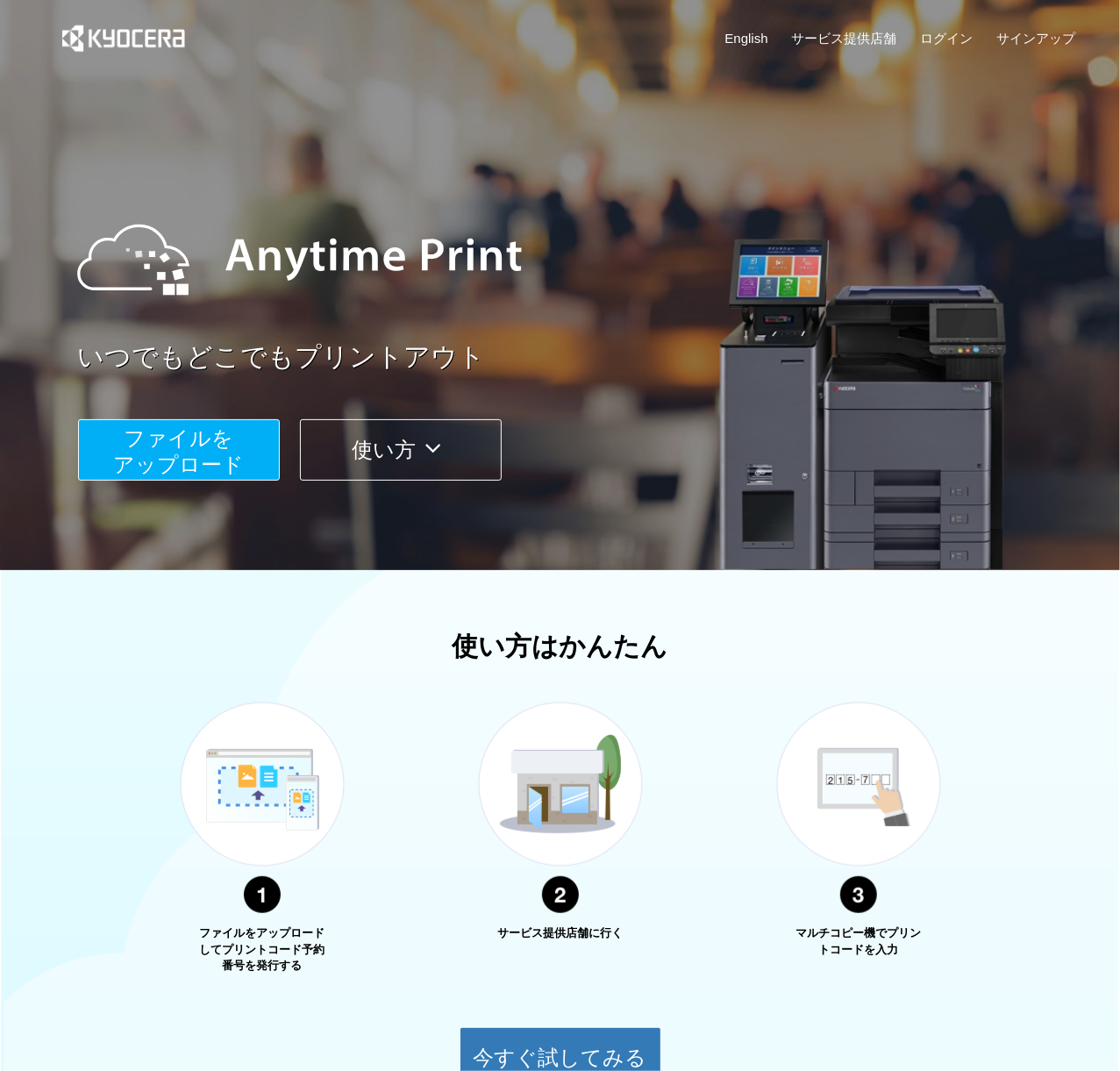
click at [138, 449] on span "ファイルを ​​アップロード" at bounding box center [179, 451] width 131 height 50
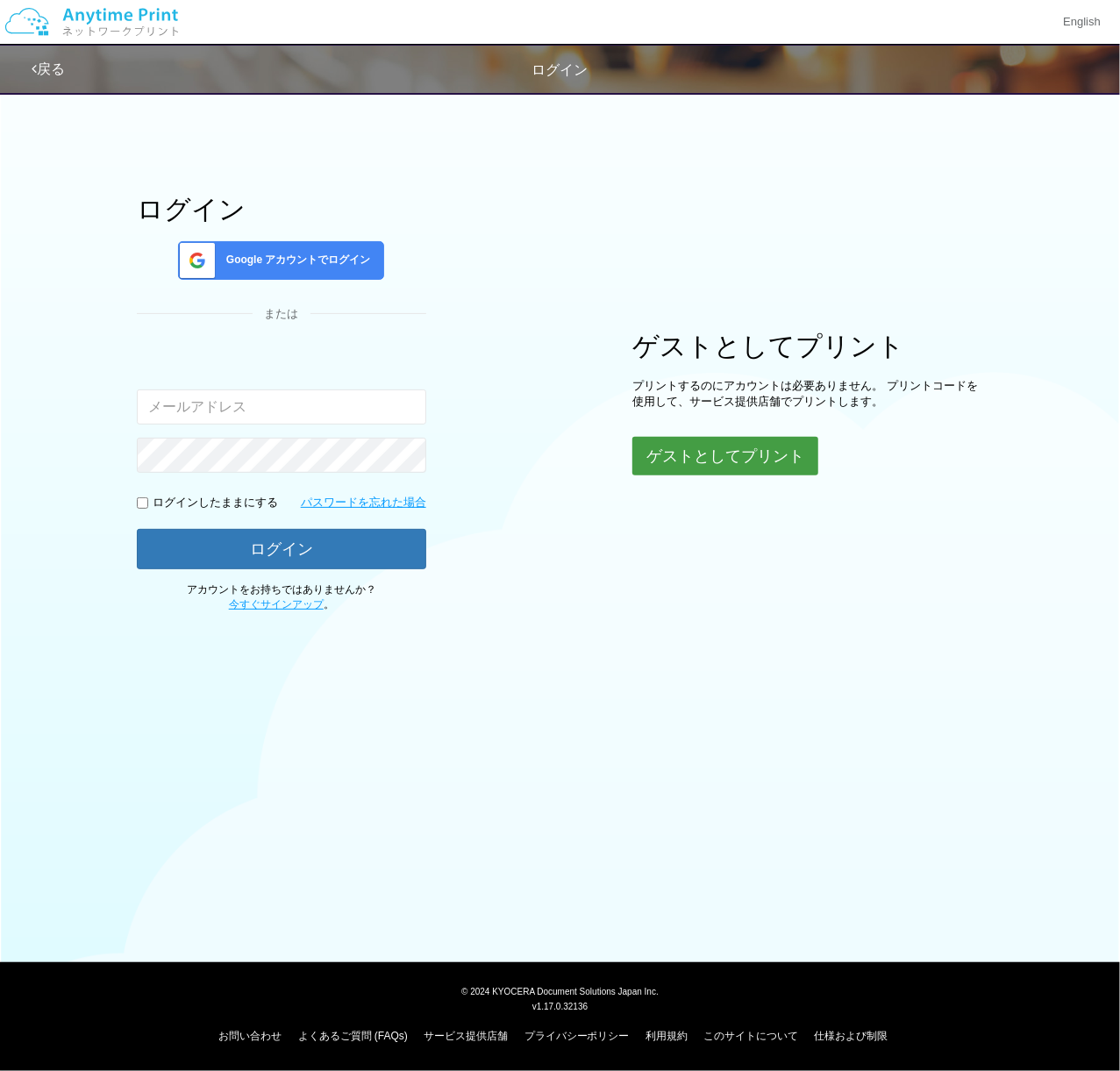
click at [712, 450] on button "ゲストとしてプリント" at bounding box center [726, 456] width 186 height 38
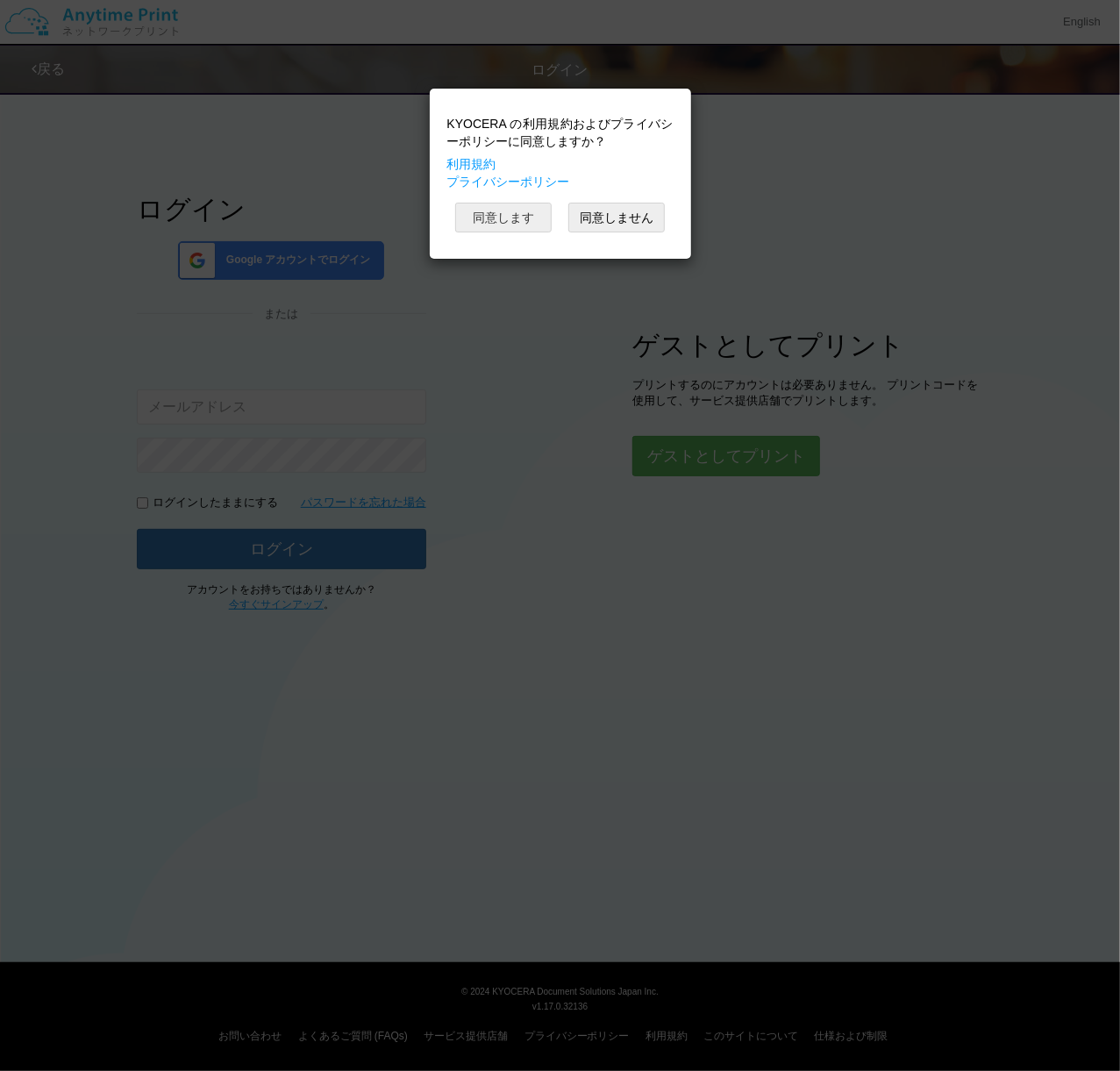
click at [512, 218] on button "同意します" at bounding box center [503, 217] width 96 height 30
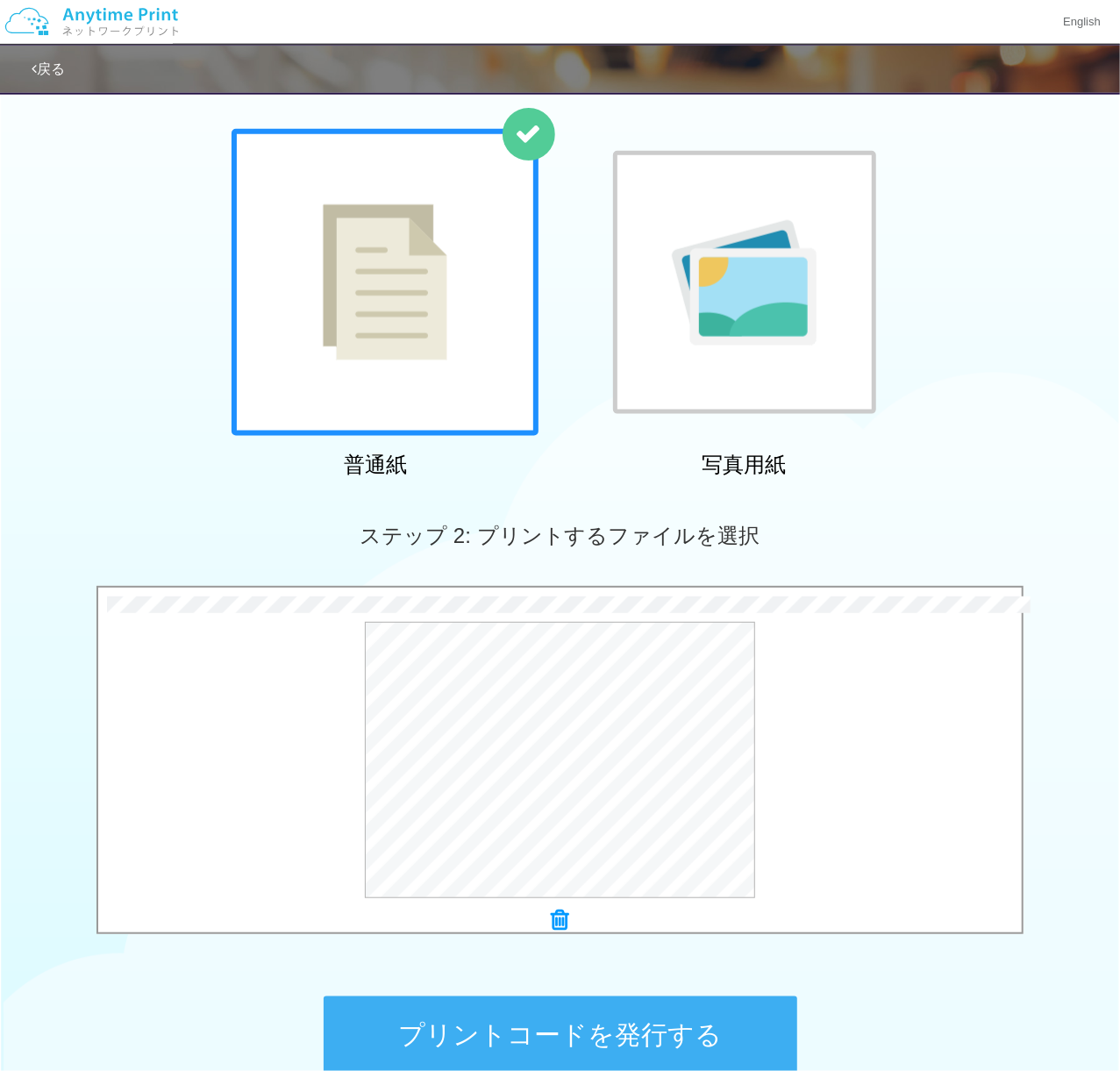
scroll to position [253, 0]
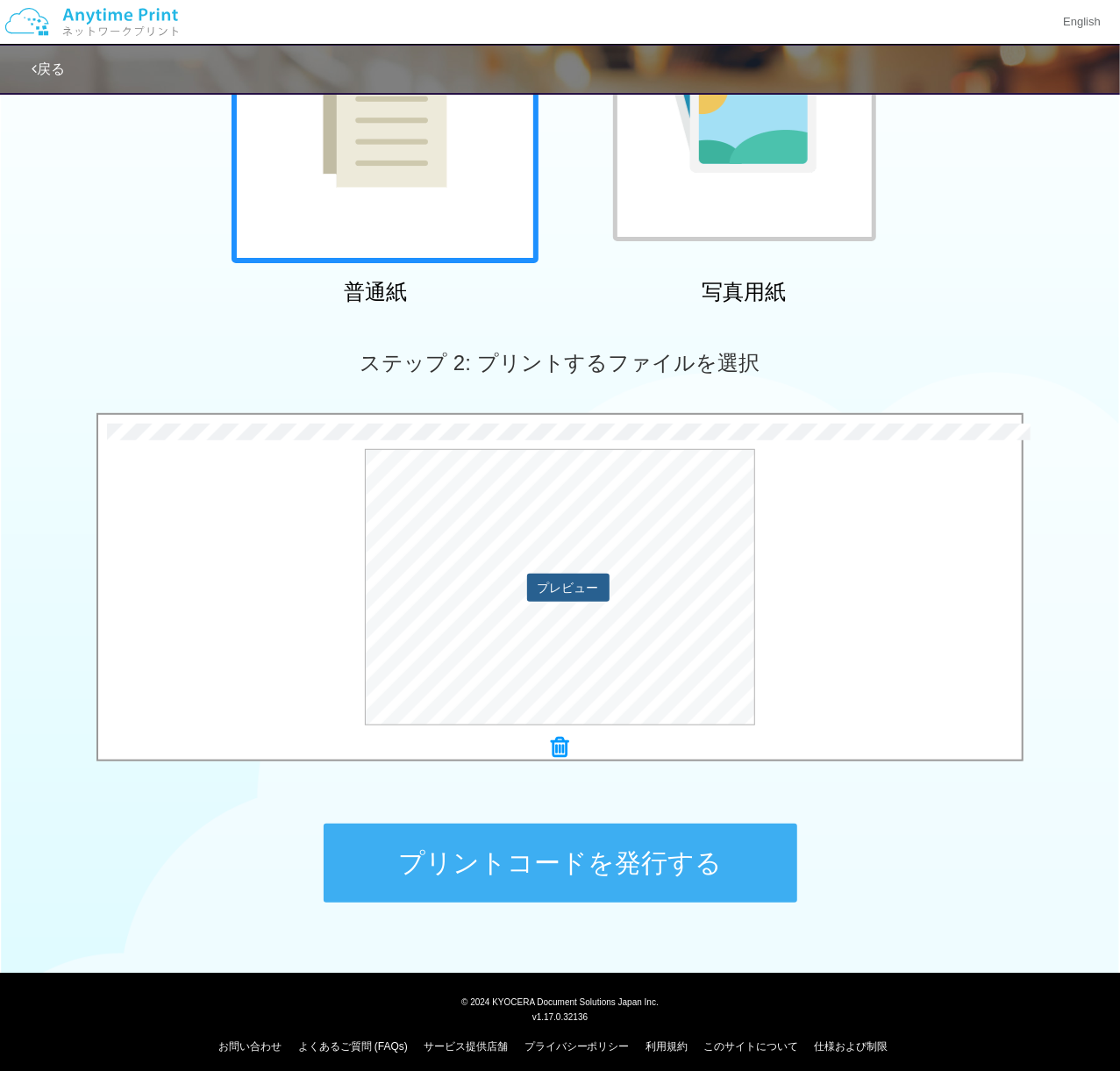
click at [555, 593] on button "プレビュー" at bounding box center [569, 587] width 83 height 28
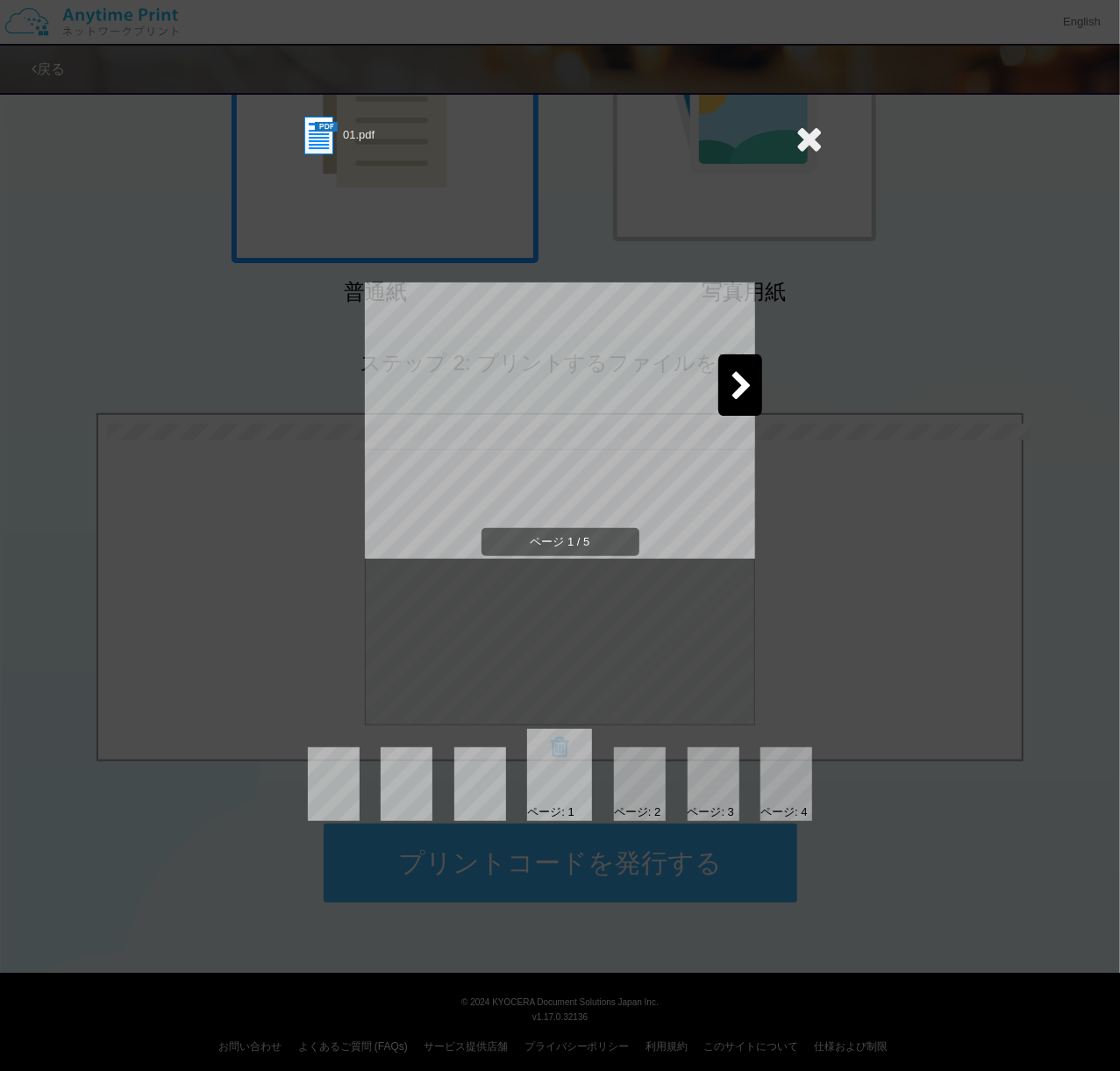
click at [727, 389] on div at bounding box center [741, 385] width 44 height 61
click at [737, 387] on icon at bounding box center [743, 387] width 22 height 31
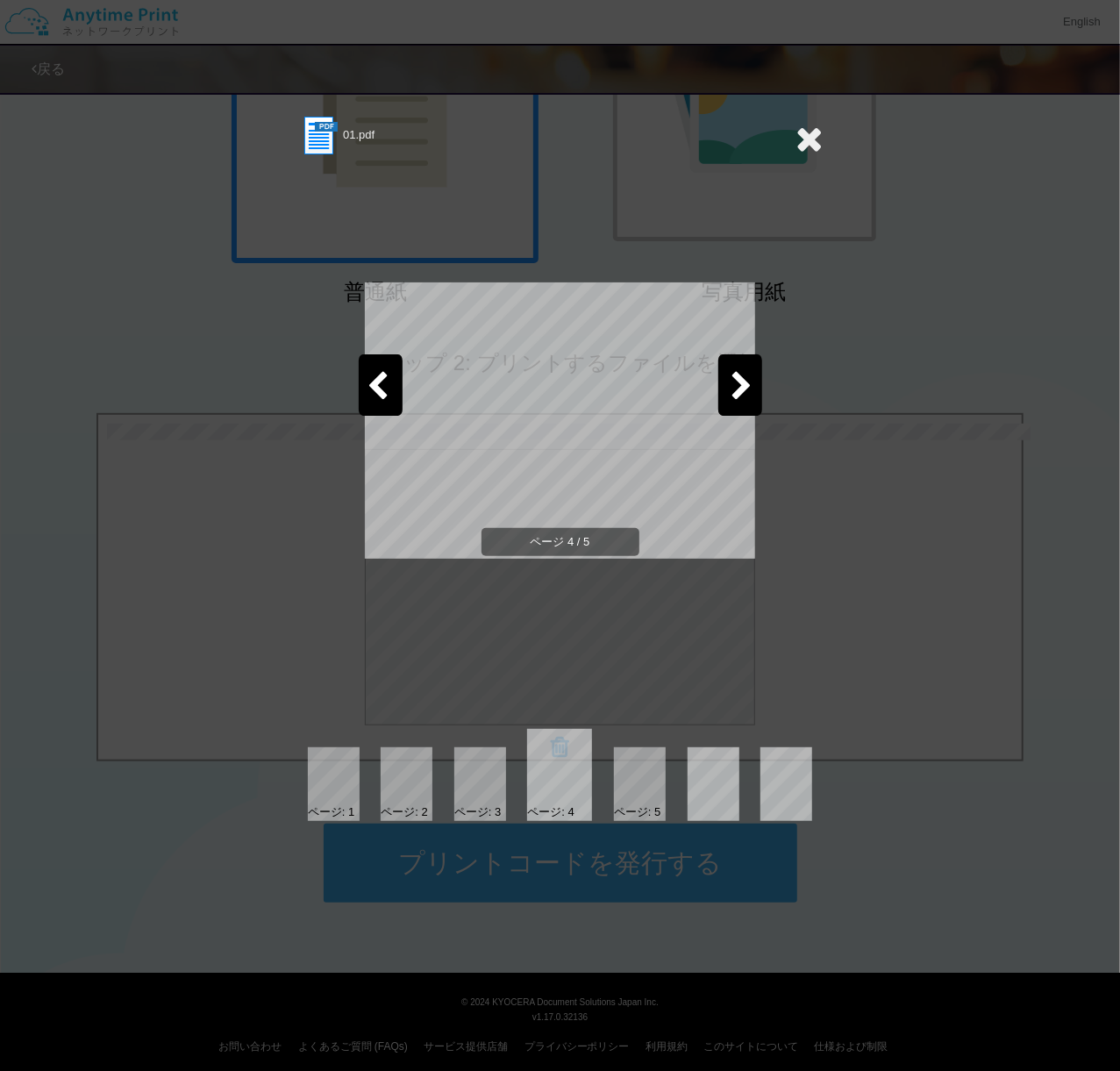
click at [737, 387] on icon at bounding box center [743, 387] width 22 height 31
click at [381, 398] on icon at bounding box center [378, 387] width 22 height 31
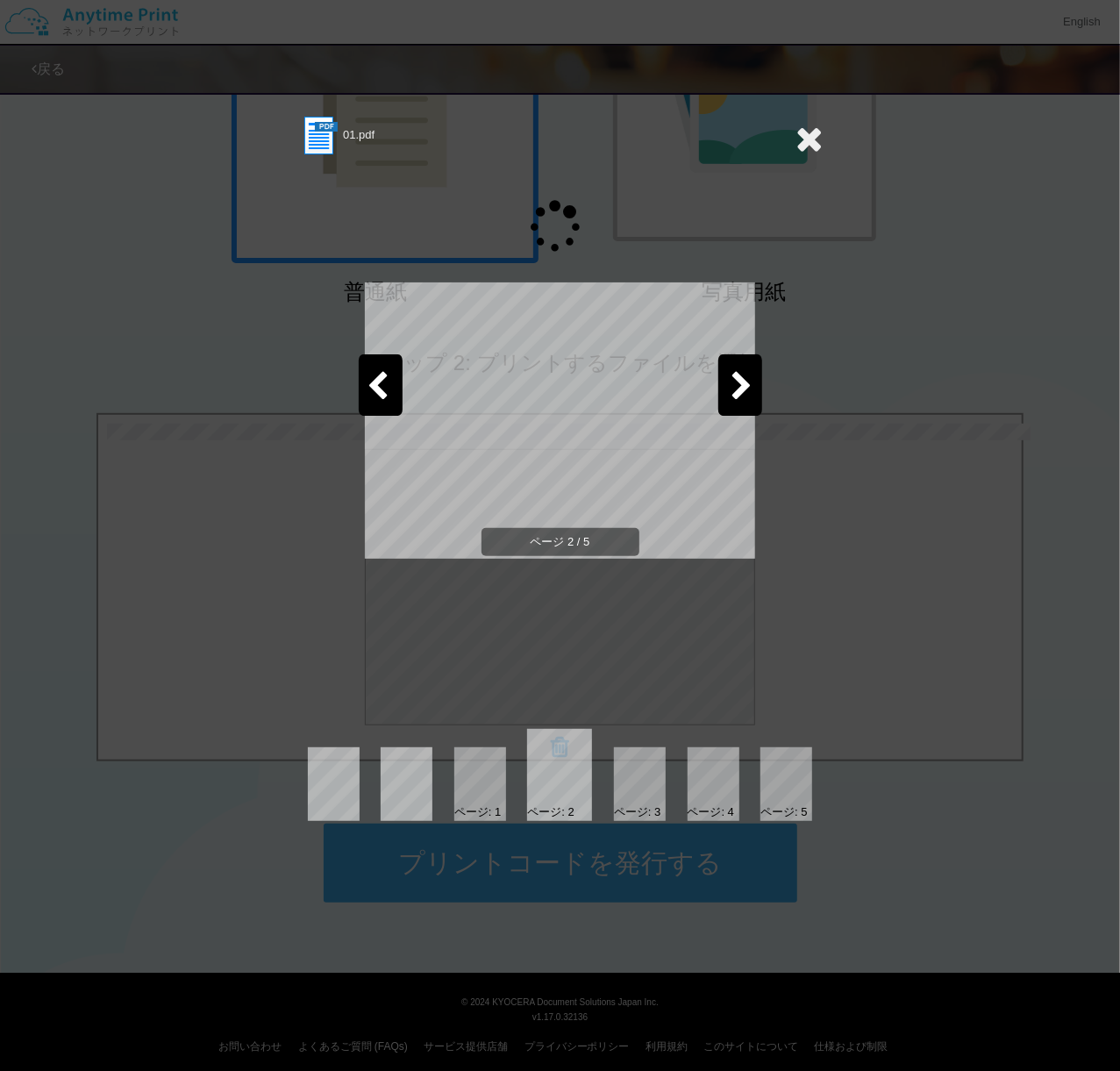
click at [381, 398] on icon at bounding box center [378, 387] width 22 height 31
click at [978, 815] on div "01.pdf ページ 1 / 5 ページ: 1 ページ: 2 ページ: 3 ページ: 4" at bounding box center [560, 535] width 1120 height 1071
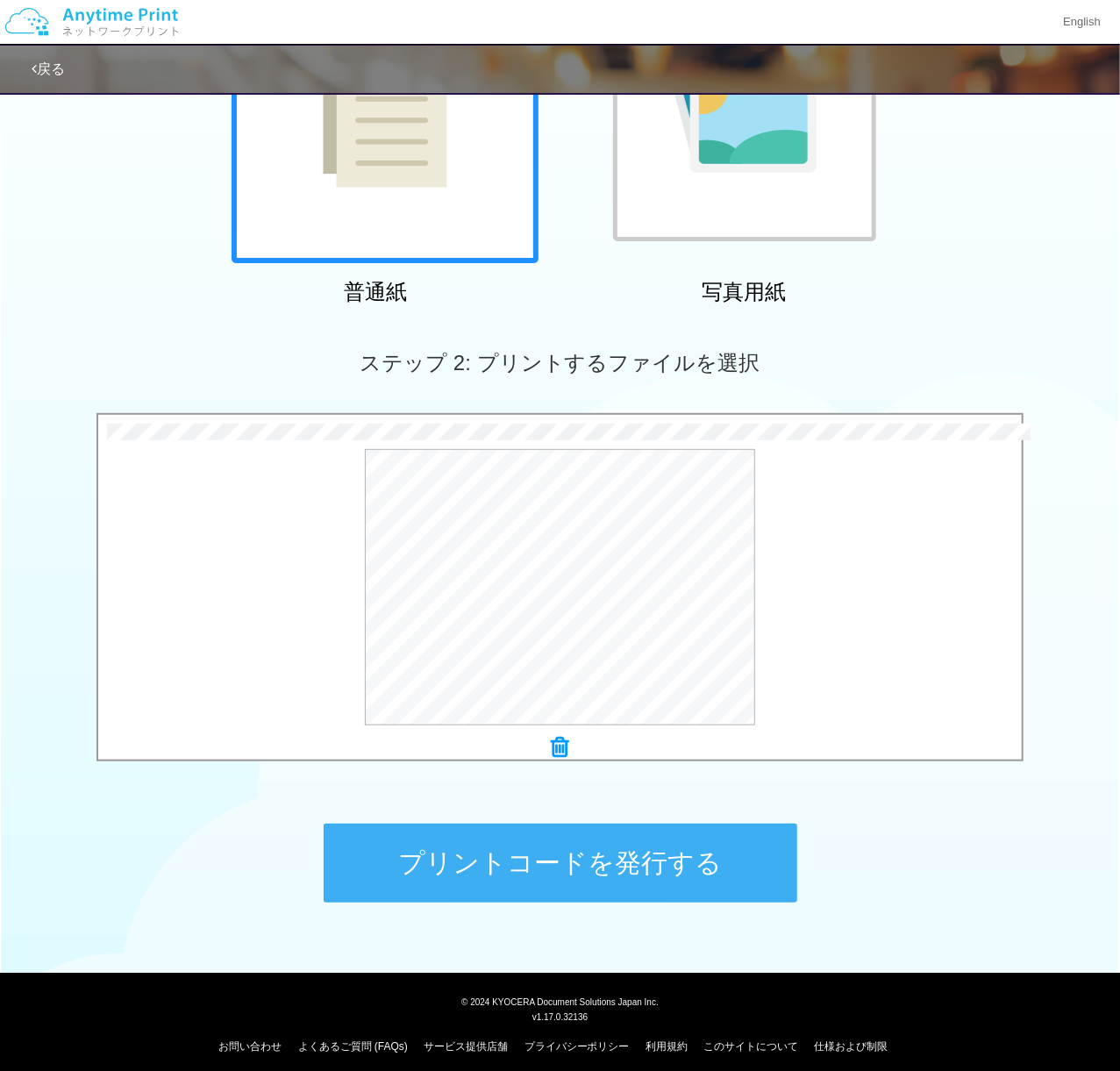
click at [644, 827] on button "プリントコードを発行する" at bounding box center [560, 864] width 474 height 79
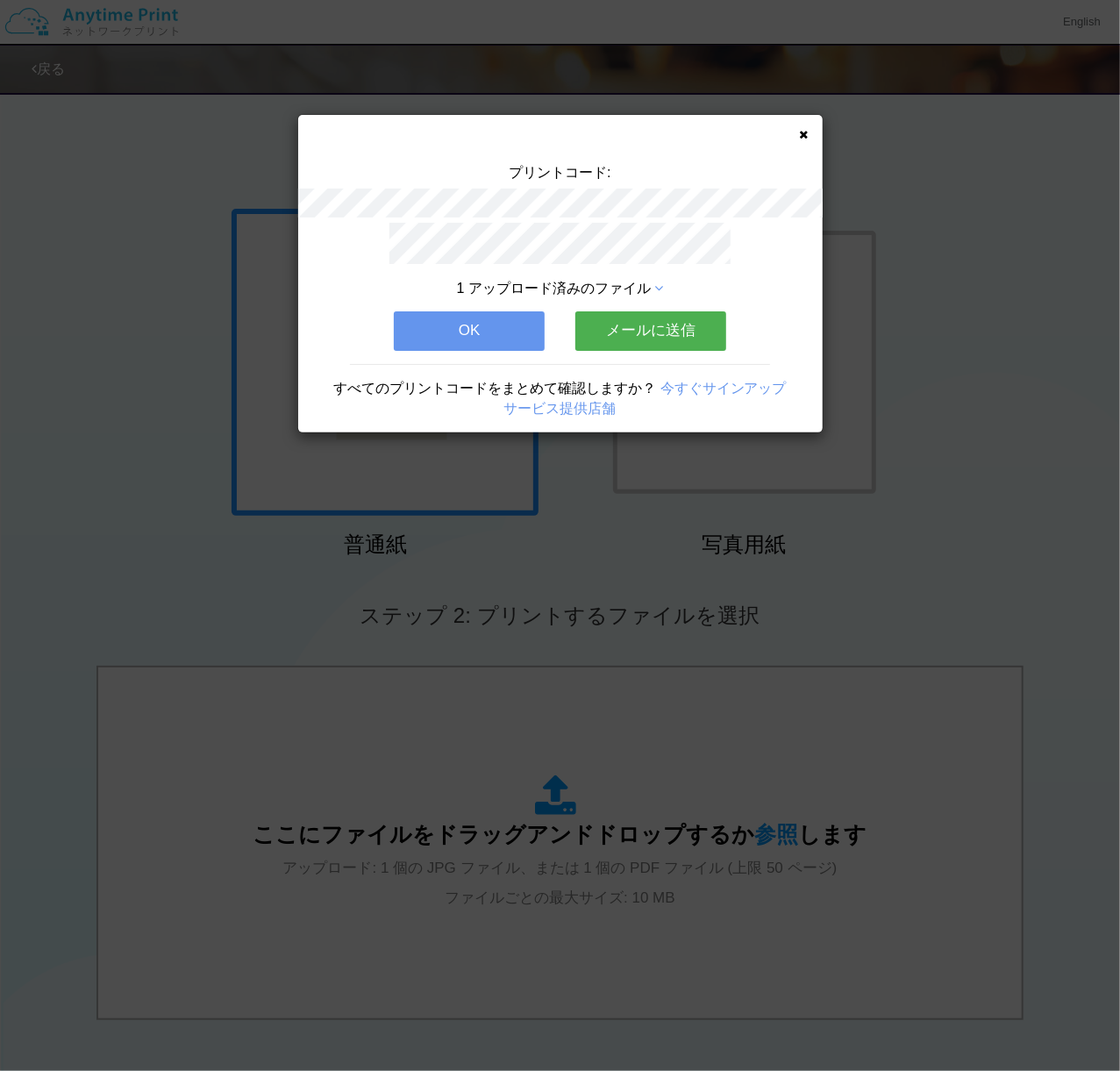
click at [453, 328] on button "OK" at bounding box center [469, 330] width 151 height 38
